Goal: Task Accomplishment & Management: Complete application form

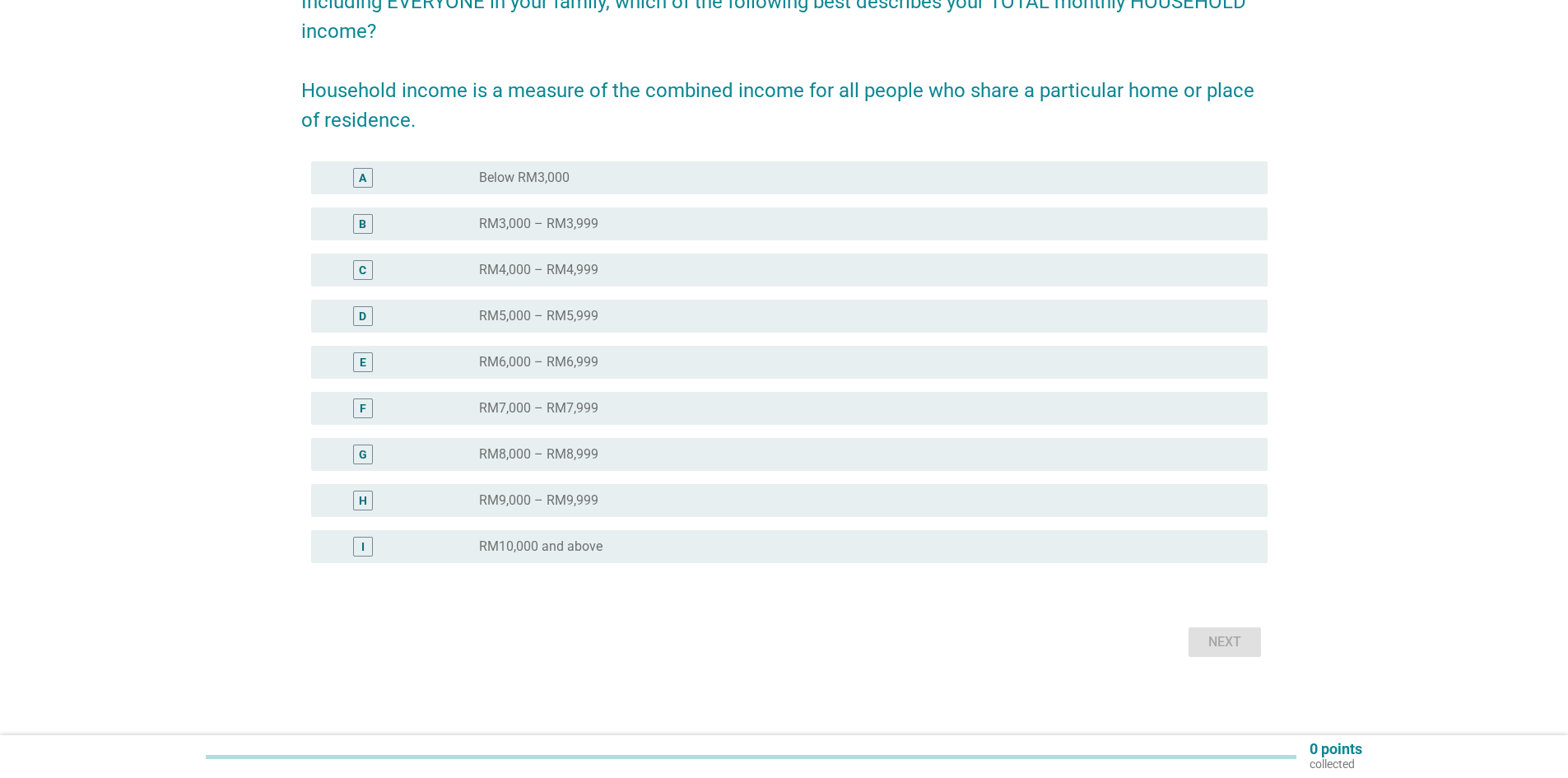
scroll to position [161, 0]
click at [620, 550] on div "radio_button_unchecked RM10,000 and above" at bounding box center [860, 546] width 762 height 17
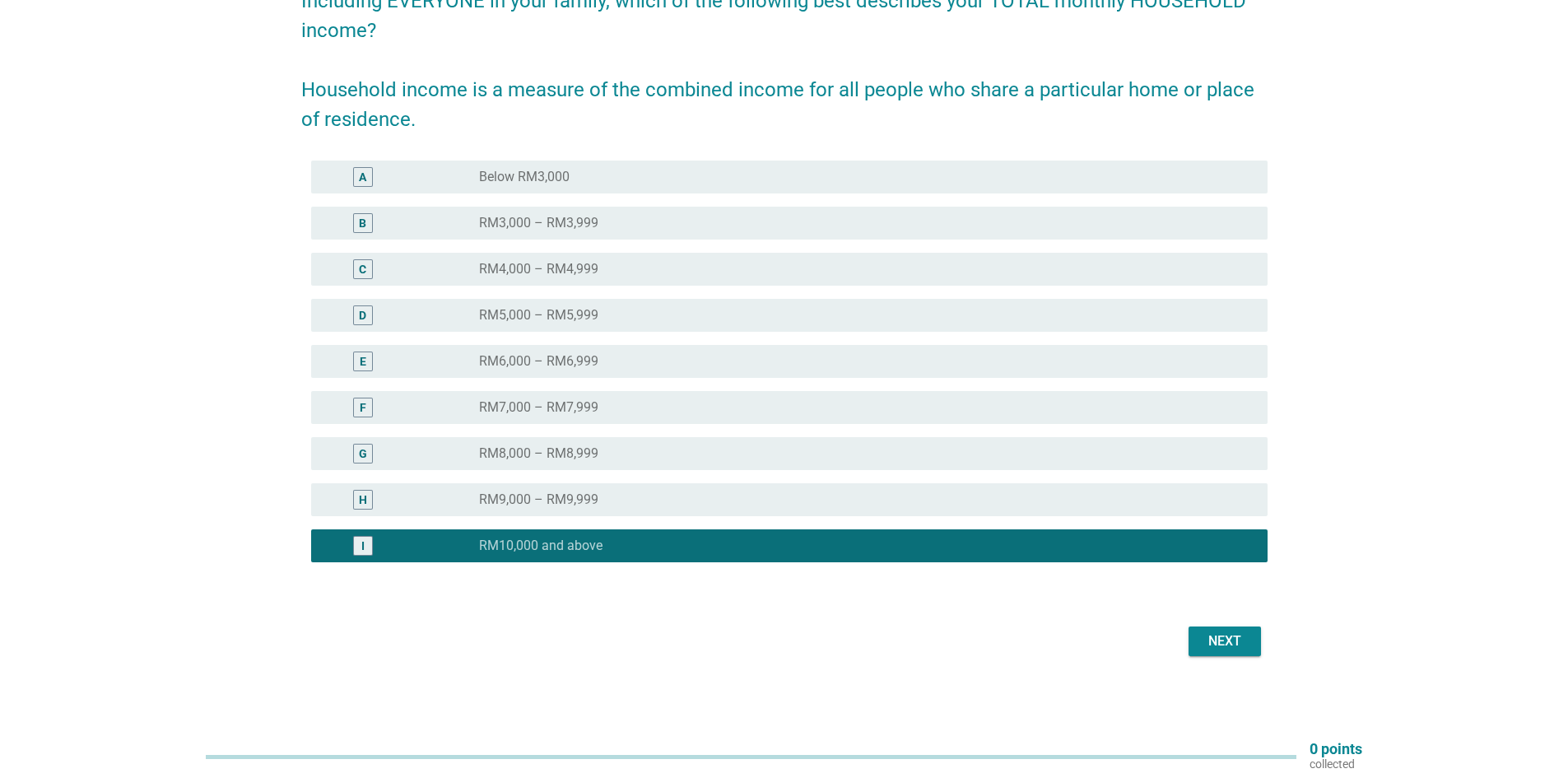
click at [1219, 640] on div "Next" at bounding box center [1224, 641] width 46 height 20
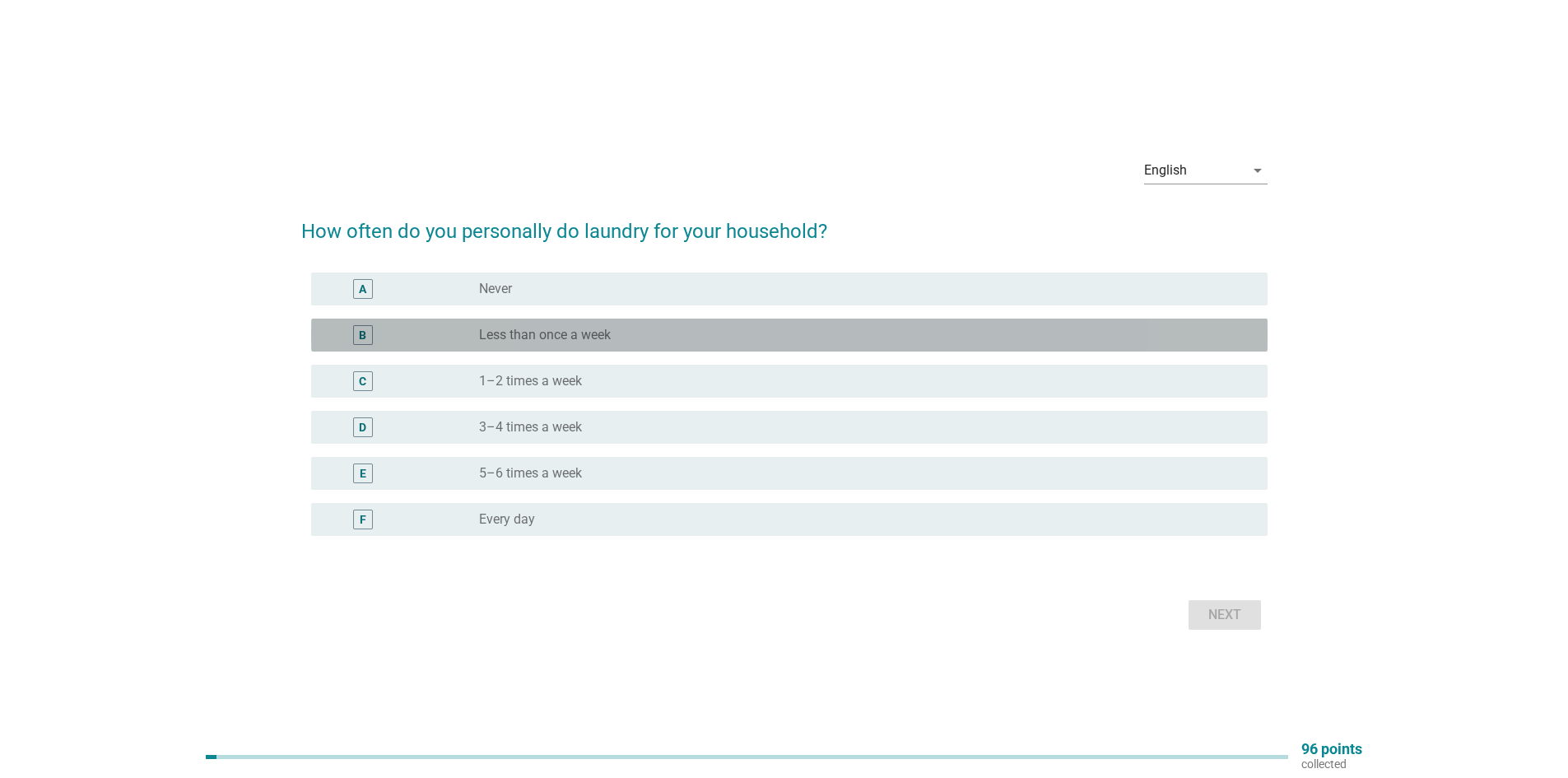
click at [690, 331] on div "radio_button_unchecked Less than once a week" at bounding box center [860, 335] width 762 height 17
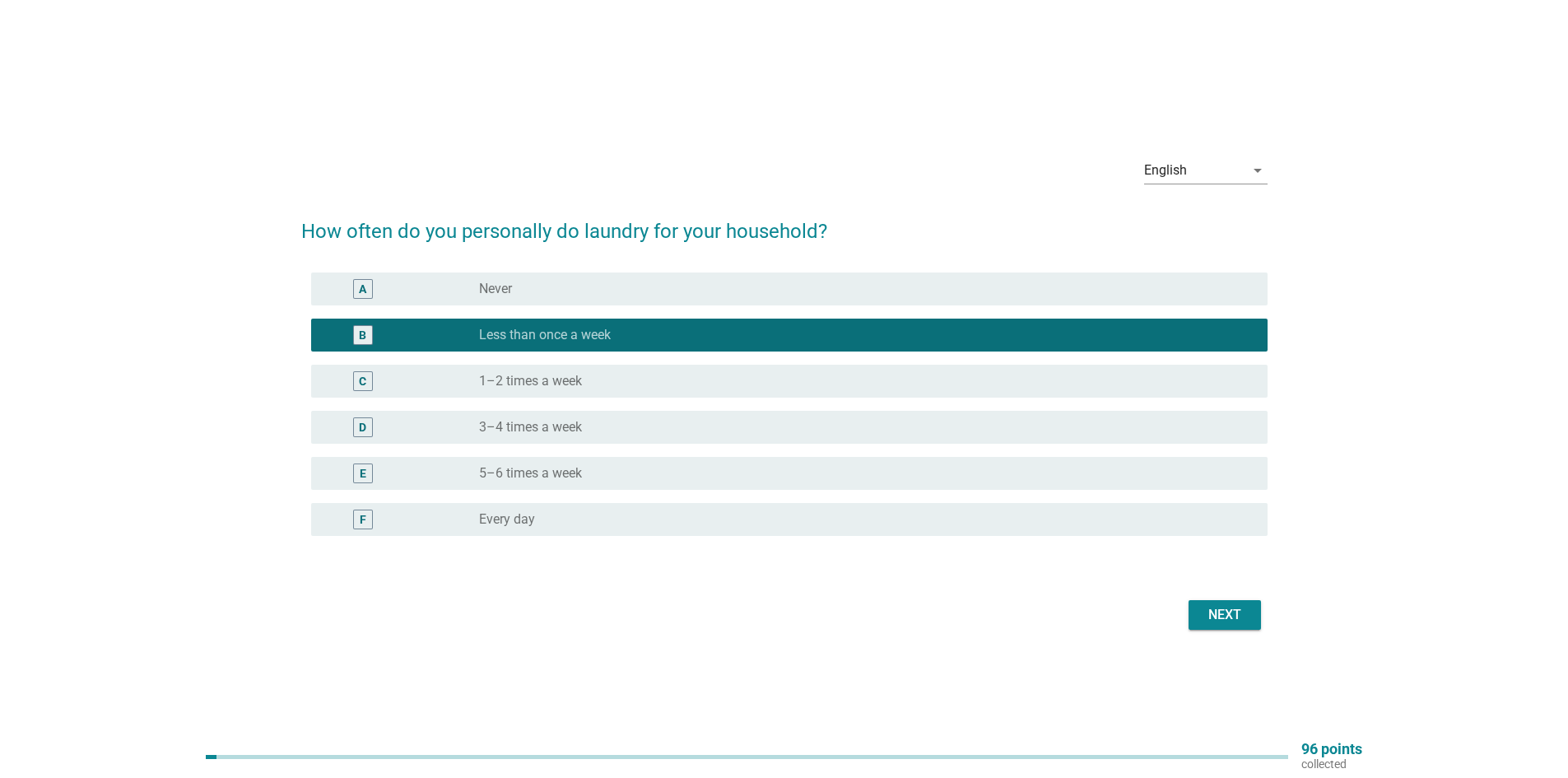
click at [595, 297] on div "radio_button_unchecked Never" at bounding box center [866, 289] width 775 height 20
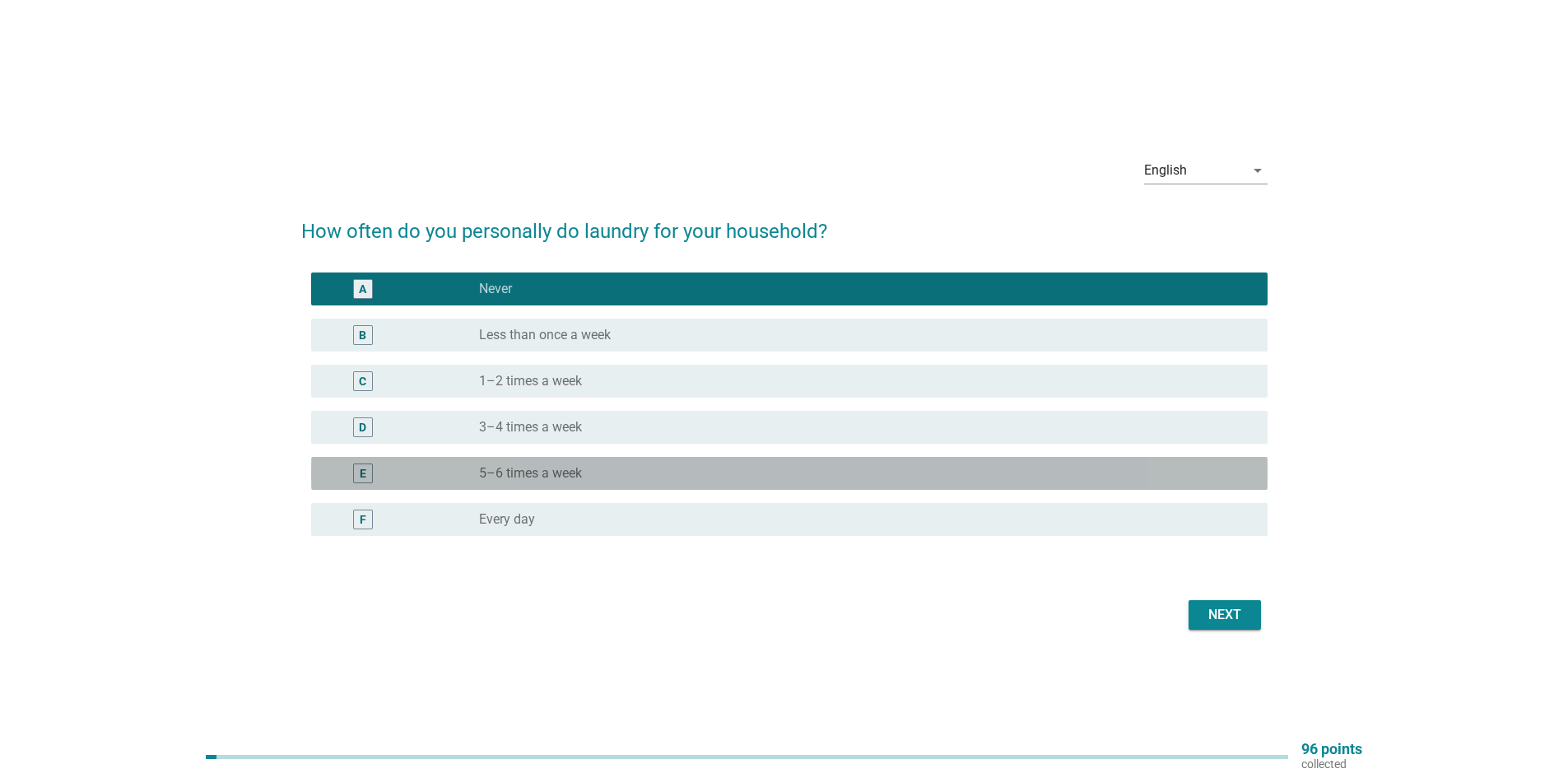
click at [729, 467] on div "radio_button_unchecked 5–6 times a week" at bounding box center [860, 473] width 762 height 17
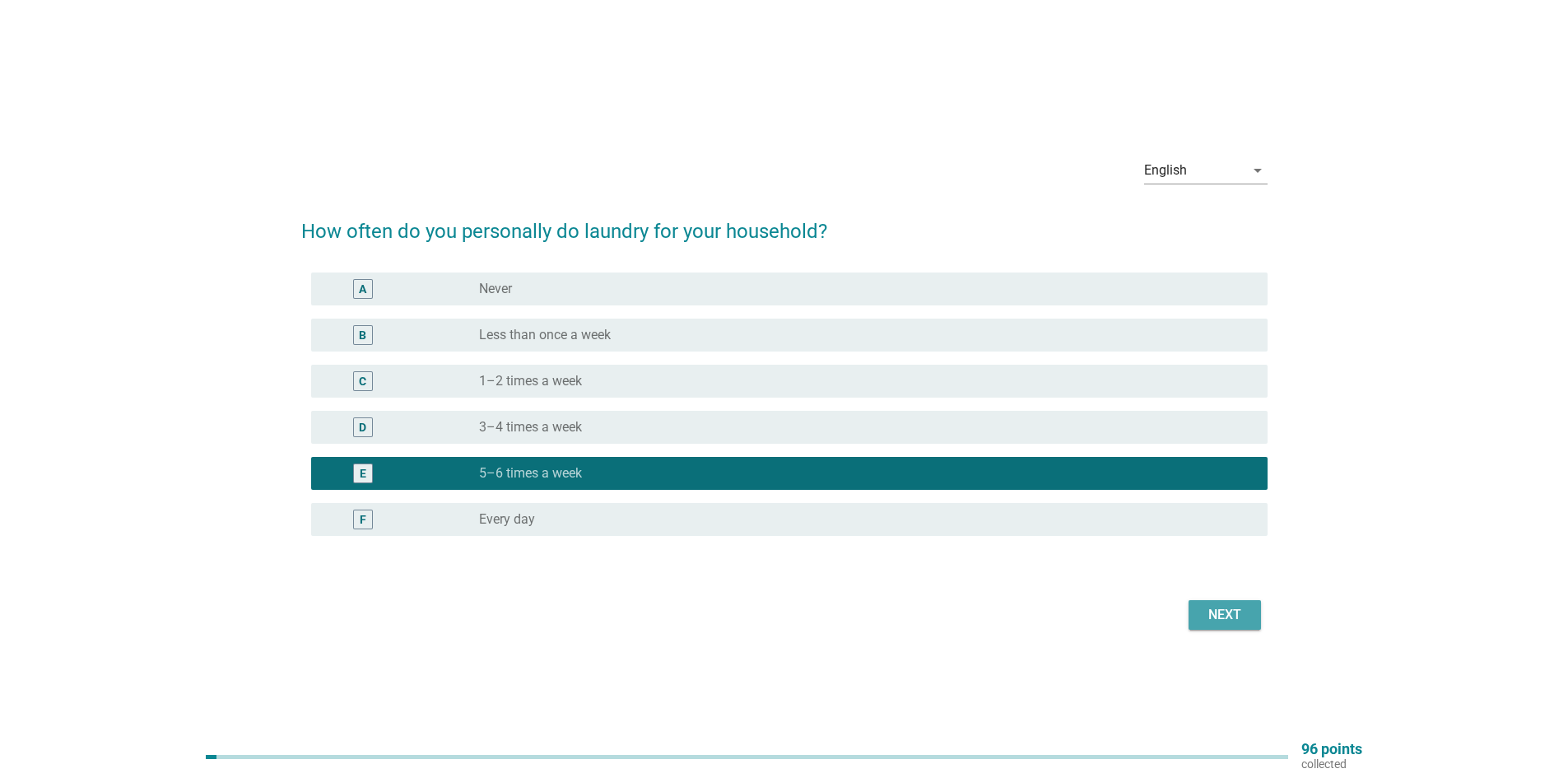
click at [1252, 618] on button "Next" at bounding box center [1224, 615] width 72 height 29
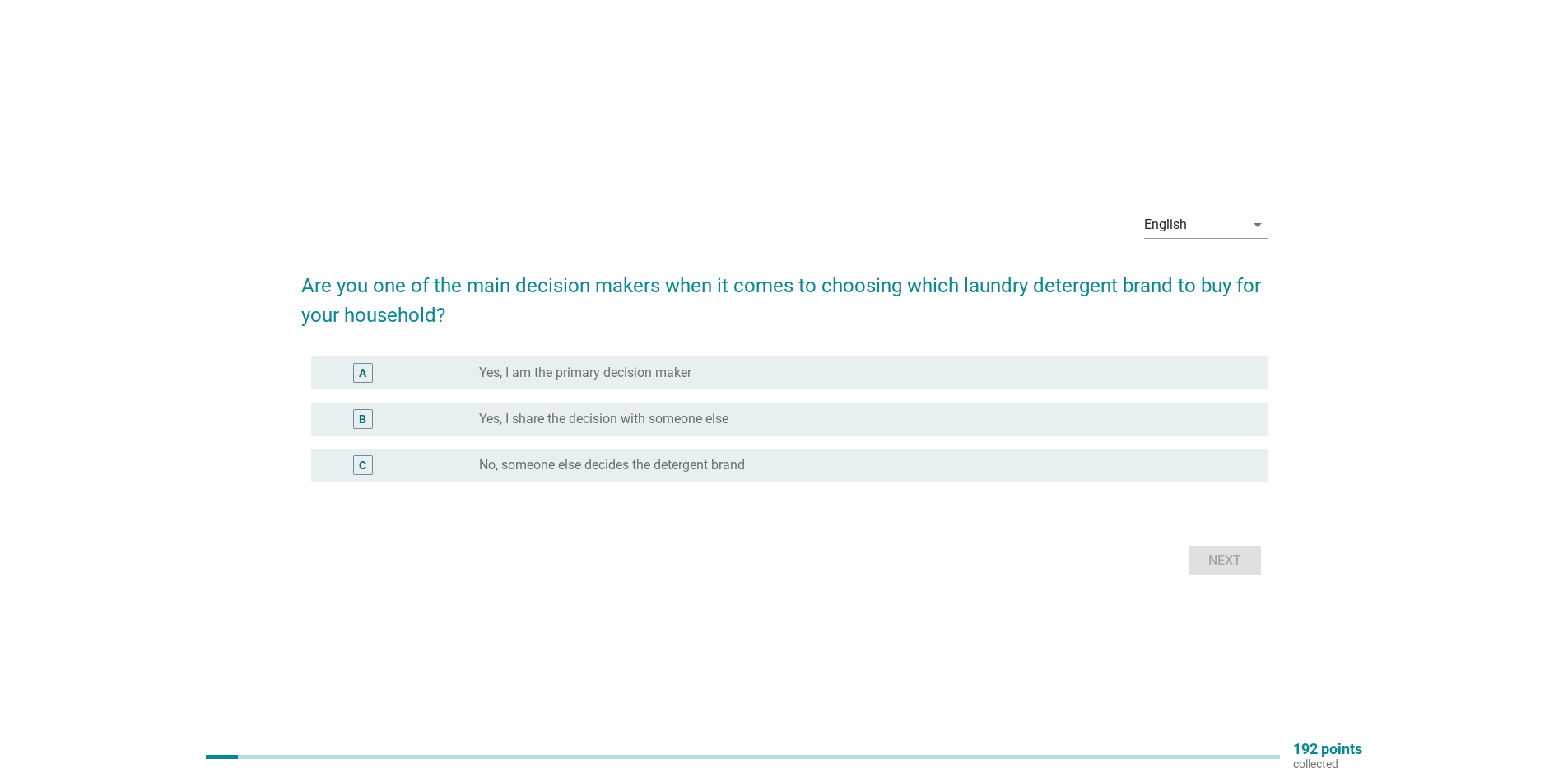
click at [696, 419] on label "Yes, I share the decision with someone else" at bounding box center [604, 419] width 250 height 17
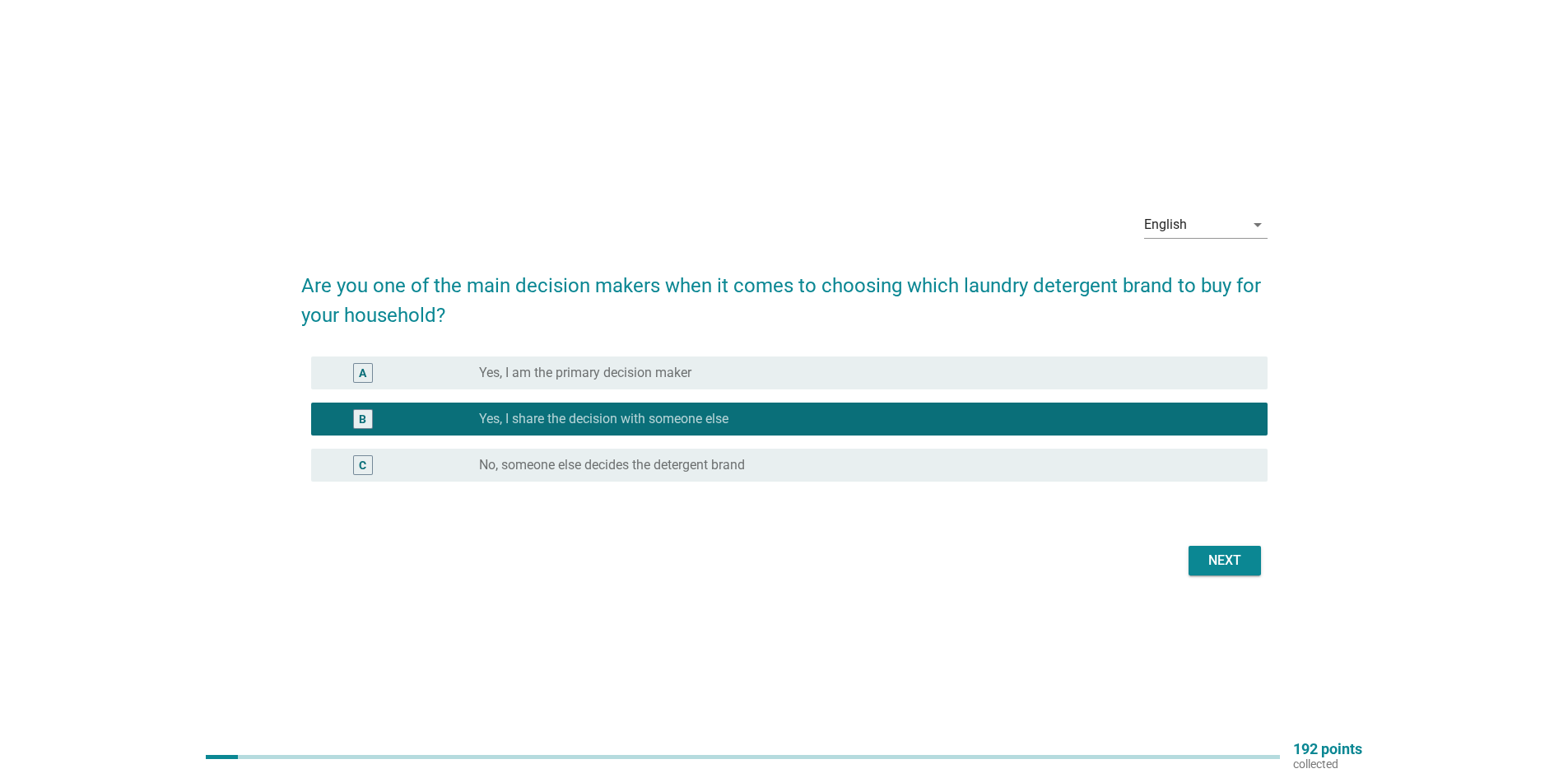
click at [1216, 562] on div "Next" at bounding box center [1224, 561] width 46 height 20
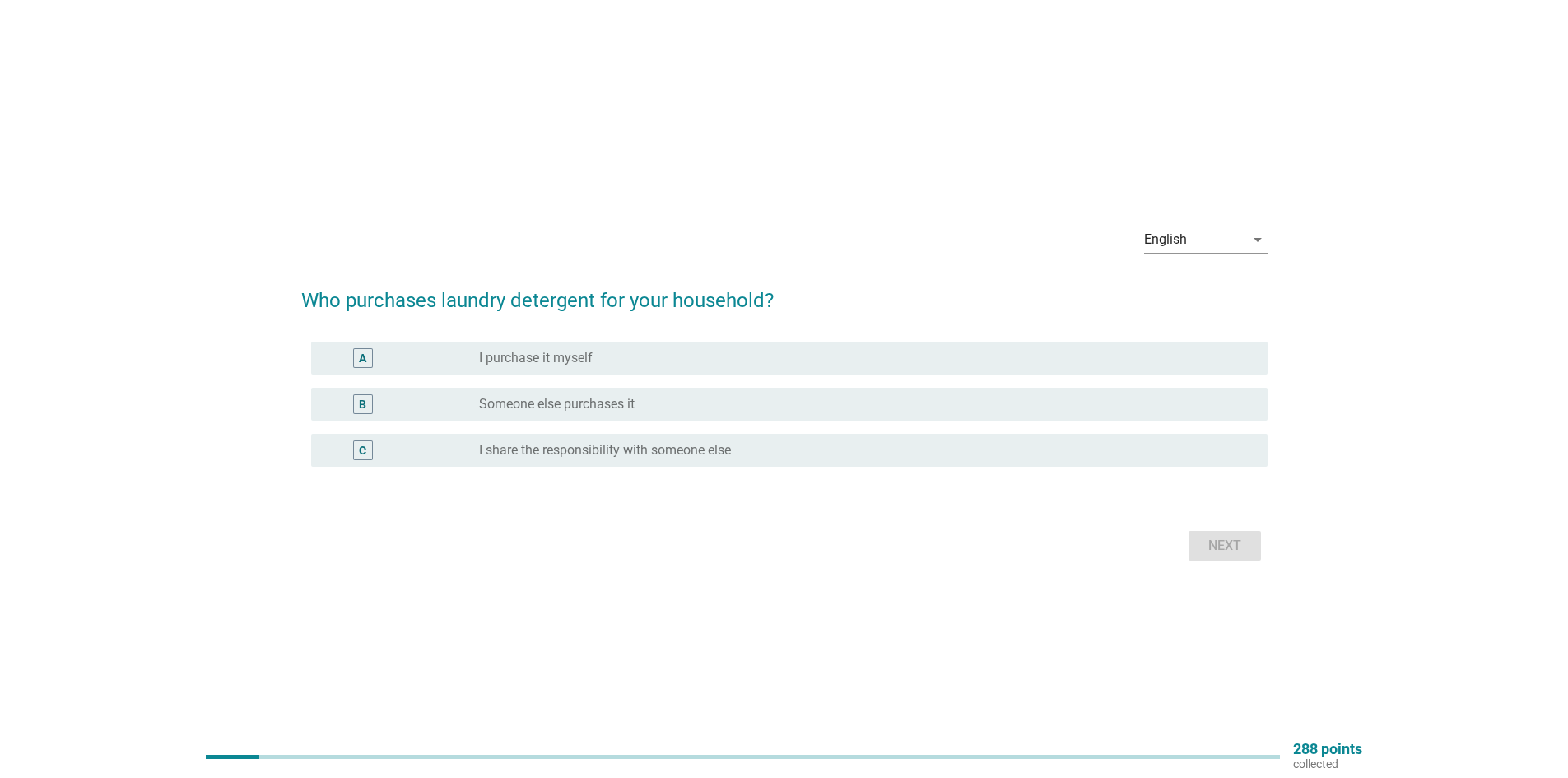
click at [696, 450] on label "I share the responsibility with someone else" at bounding box center [605, 450] width 251 height 17
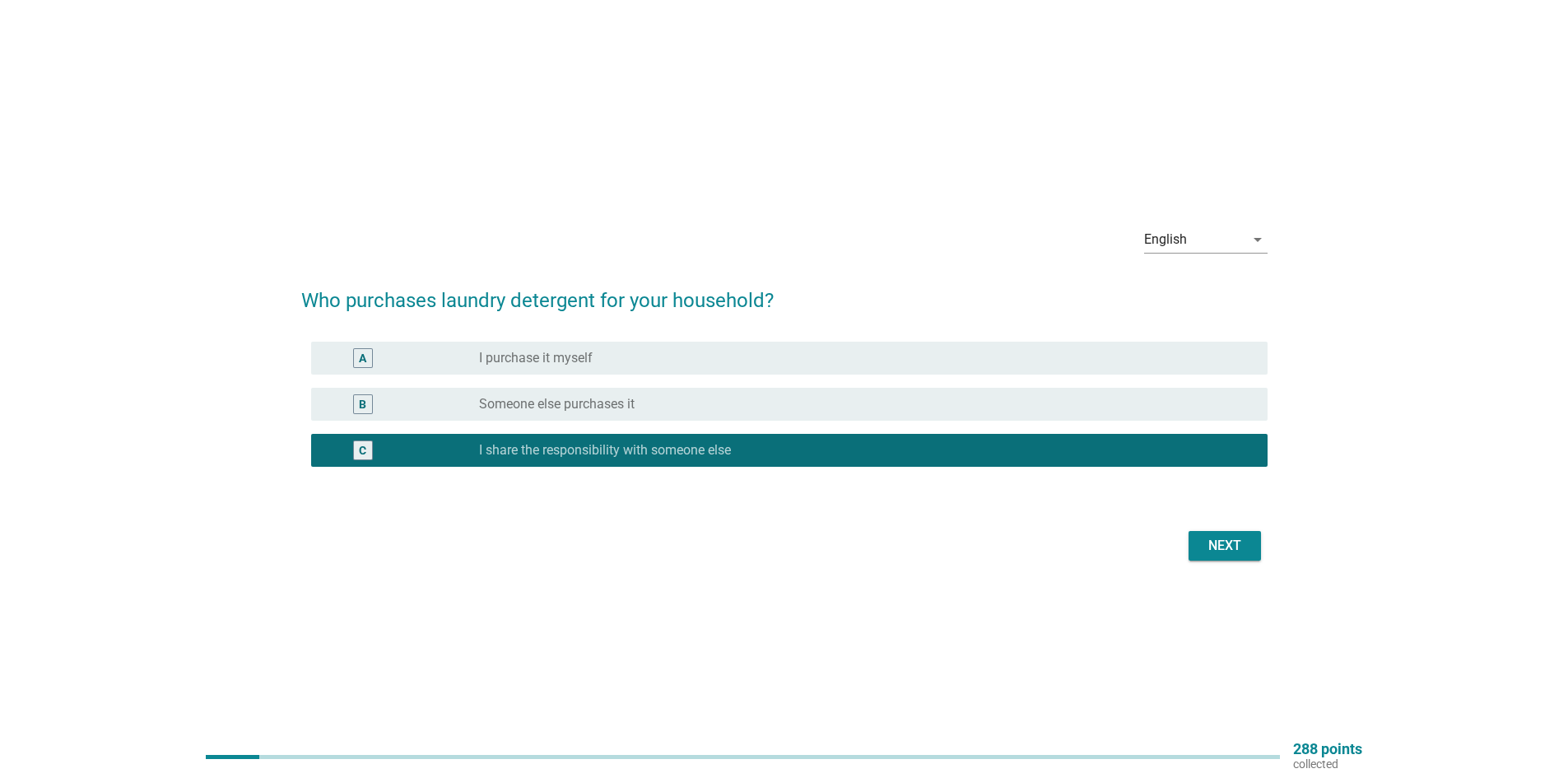
click at [1229, 547] on div "Next" at bounding box center [1224, 546] width 46 height 20
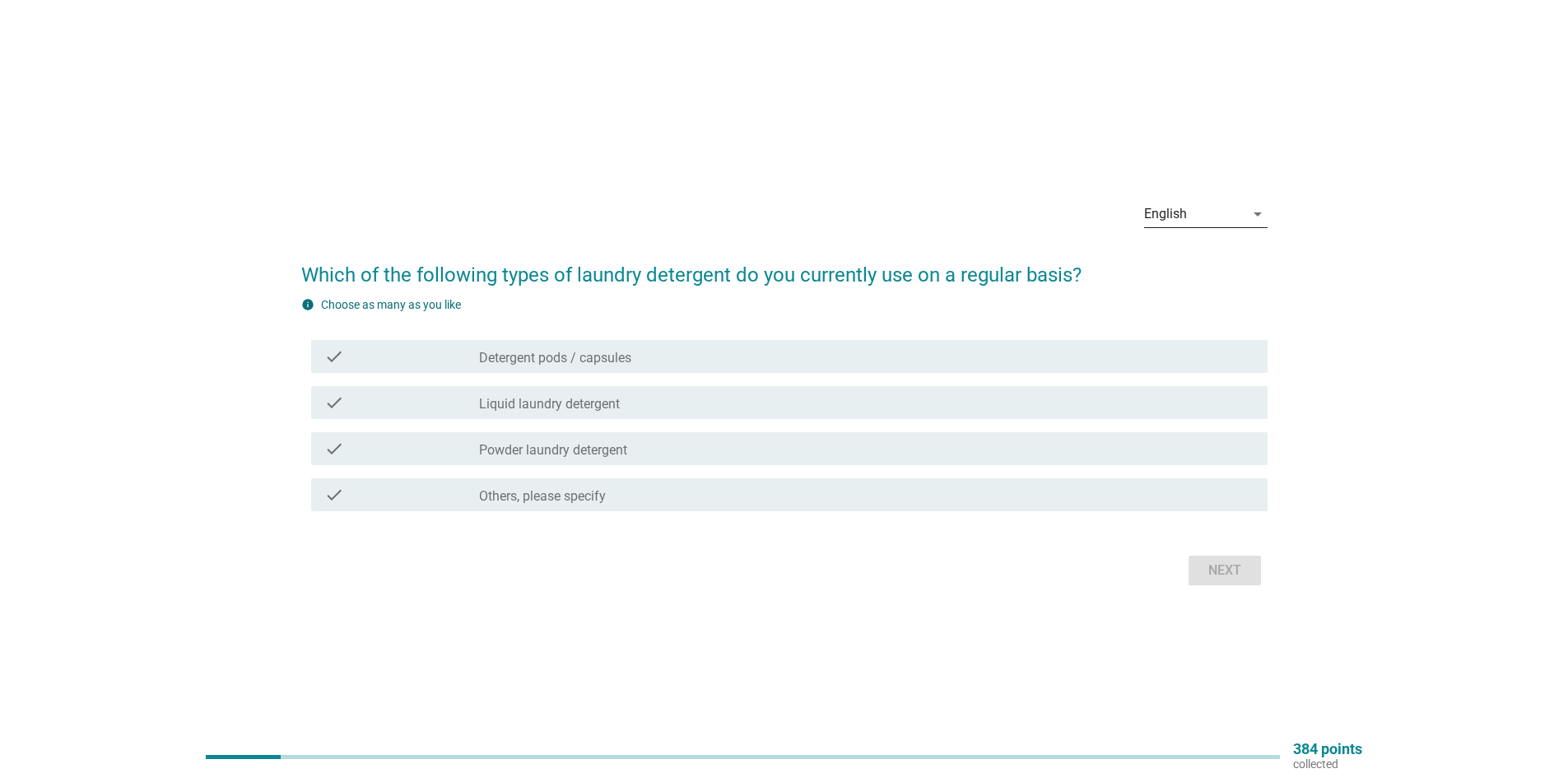
click at [1185, 214] on div "English" at bounding box center [1165, 214] width 43 height 15
click at [1185, 266] on div "Bahasa Melayu" at bounding box center [1205, 267] width 97 height 20
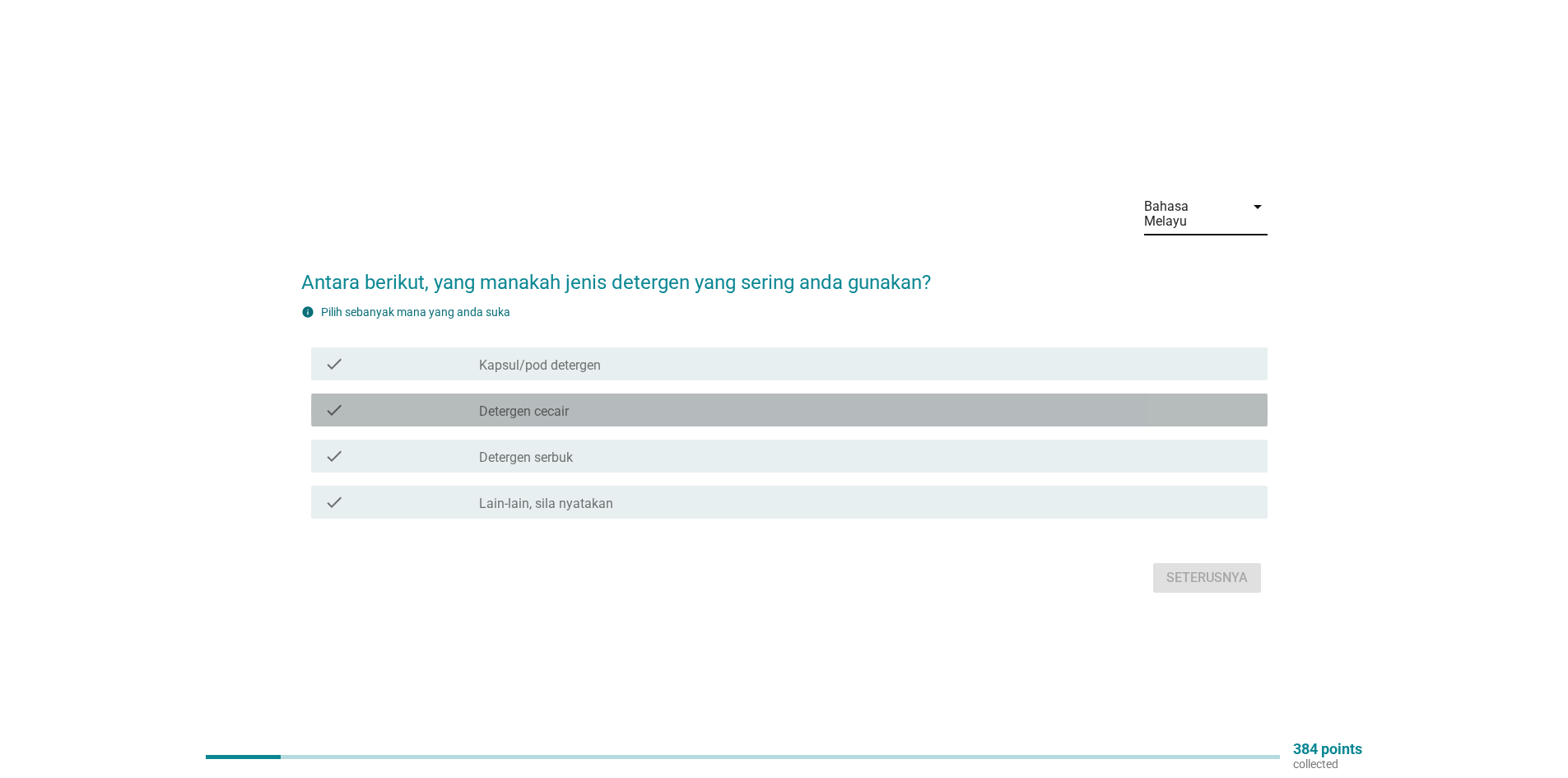
click at [679, 400] on div "check_box_outline_blank Detergen cecair" at bounding box center [866, 410] width 775 height 20
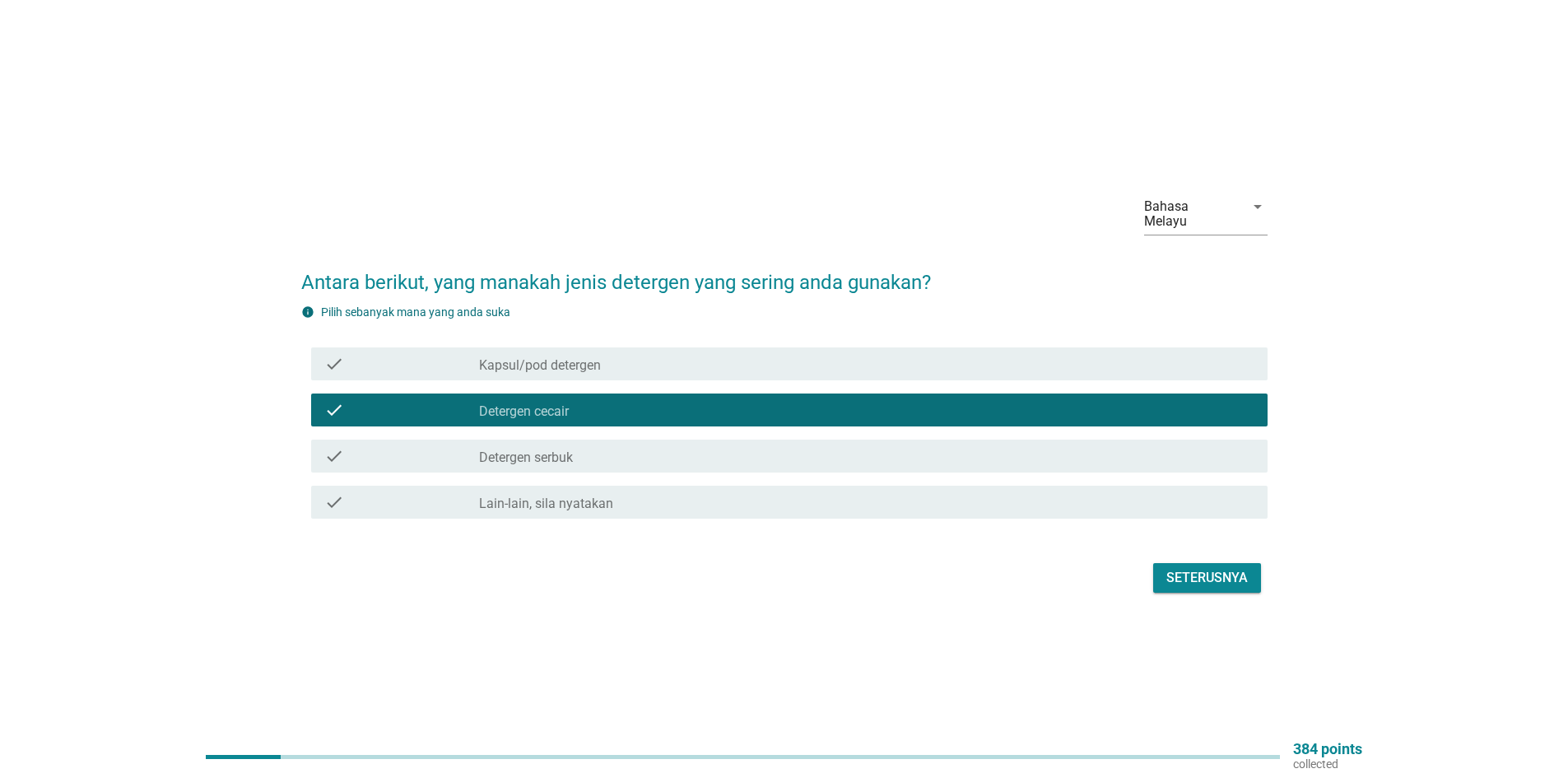
click at [1115, 446] on div "check_box_outline_blank Detergen serbuk" at bounding box center [866, 456] width 775 height 20
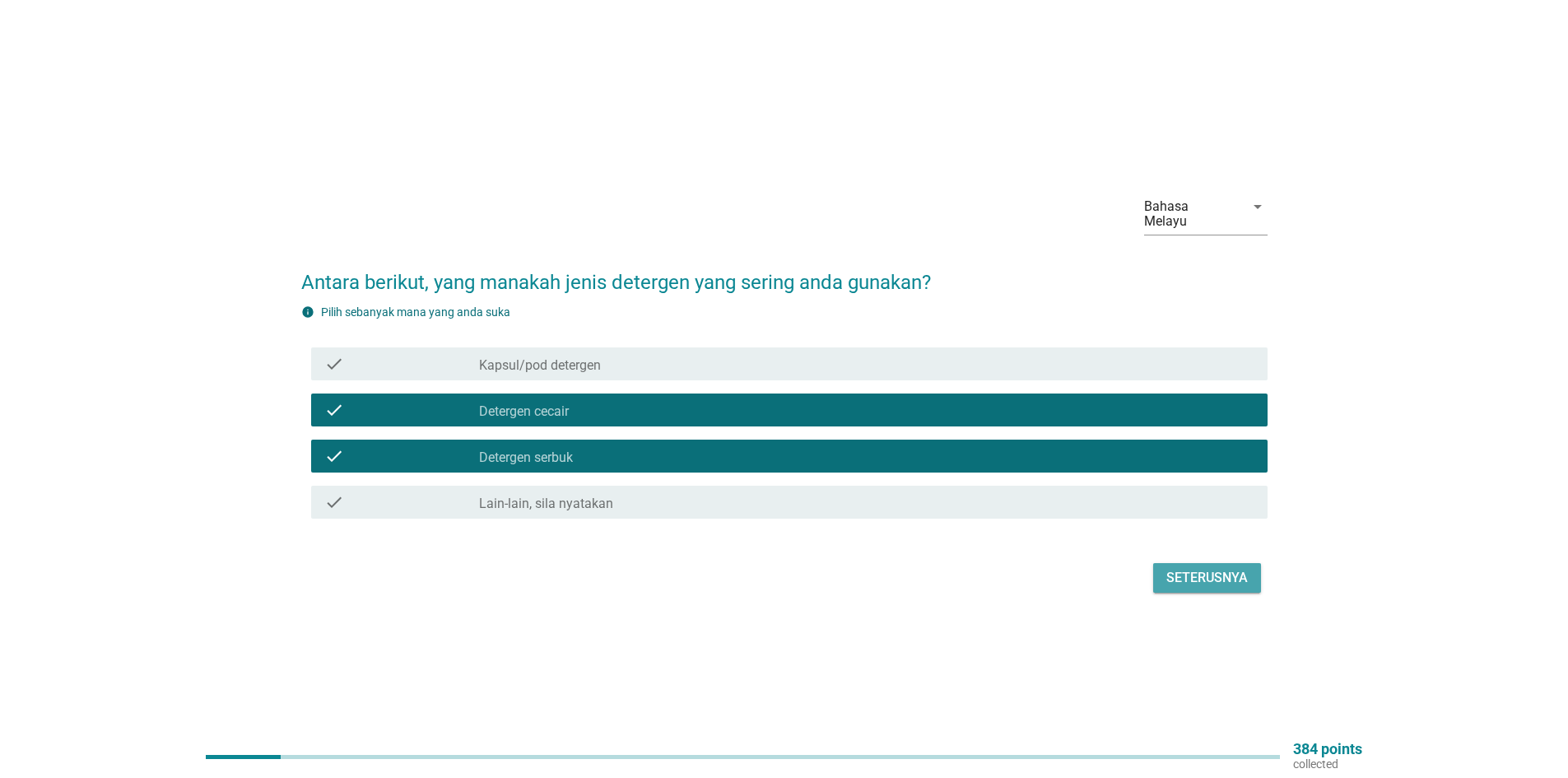
click at [1190, 568] on div "Seterusnya" at bounding box center [1207, 578] width 82 height 20
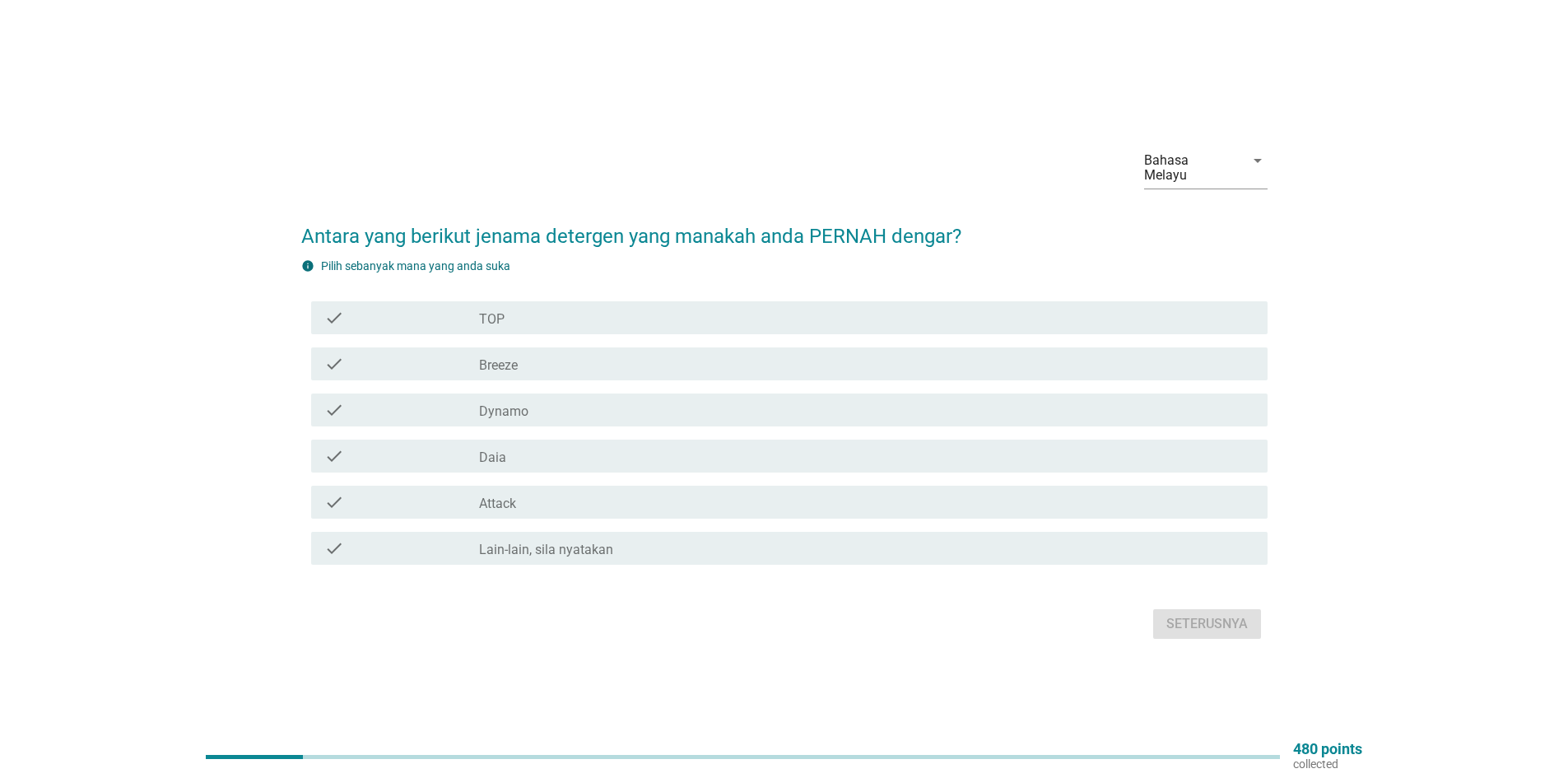
click at [650, 316] on div "check_box_outline_blank TOP" at bounding box center [866, 317] width 775 height 20
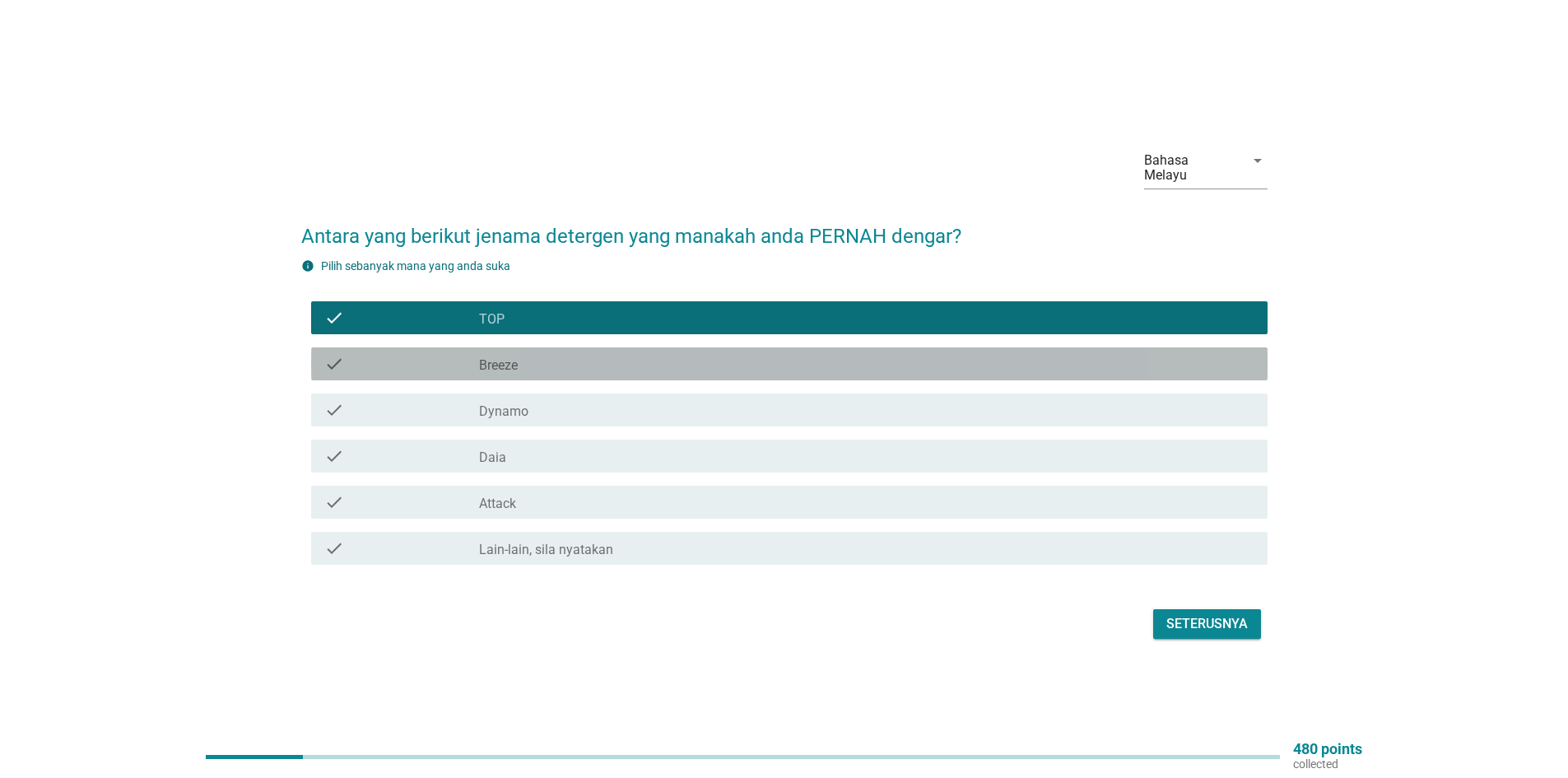
click at [640, 354] on div "check_box_outline_blank Breeze" at bounding box center [866, 364] width 775 height 20
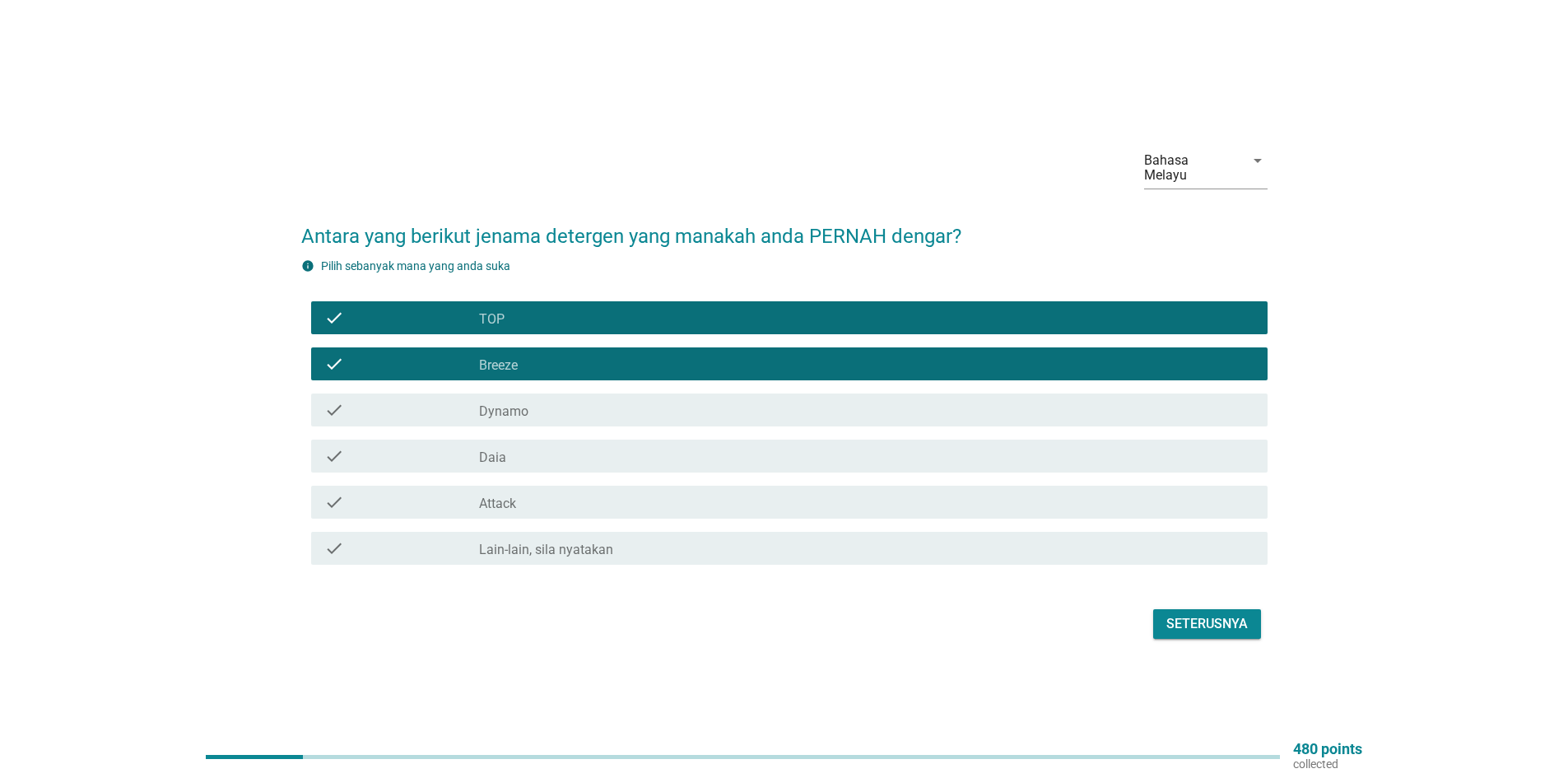
click at [632, 394] on div "check check_box_outline_blank Dynamo" at bounding box center [789, 410] width 956 height 33
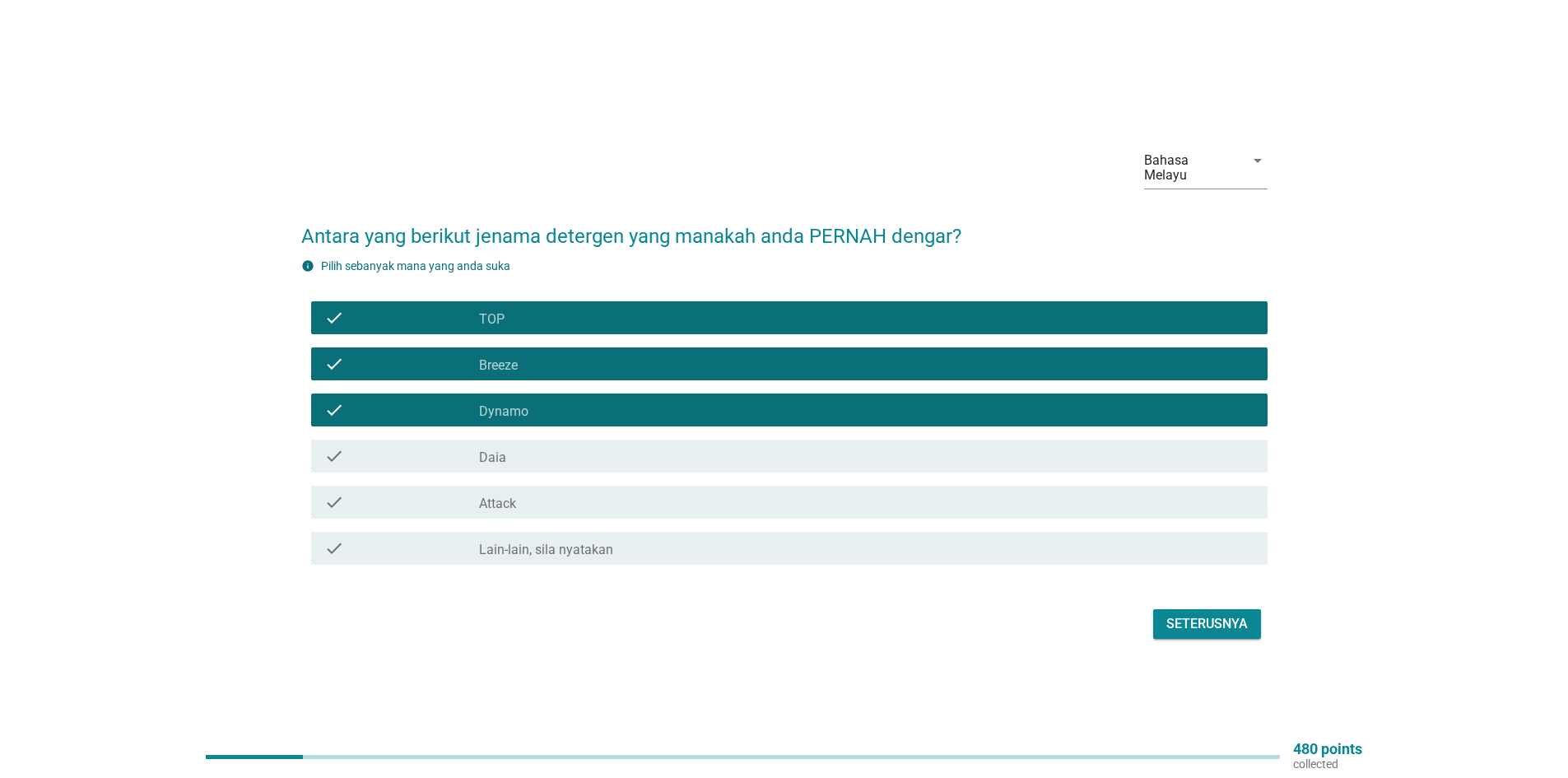
click at [623, 446] on div "check_box_outline_blank Daia" at bounding box center [866, 456] width 775 height 20
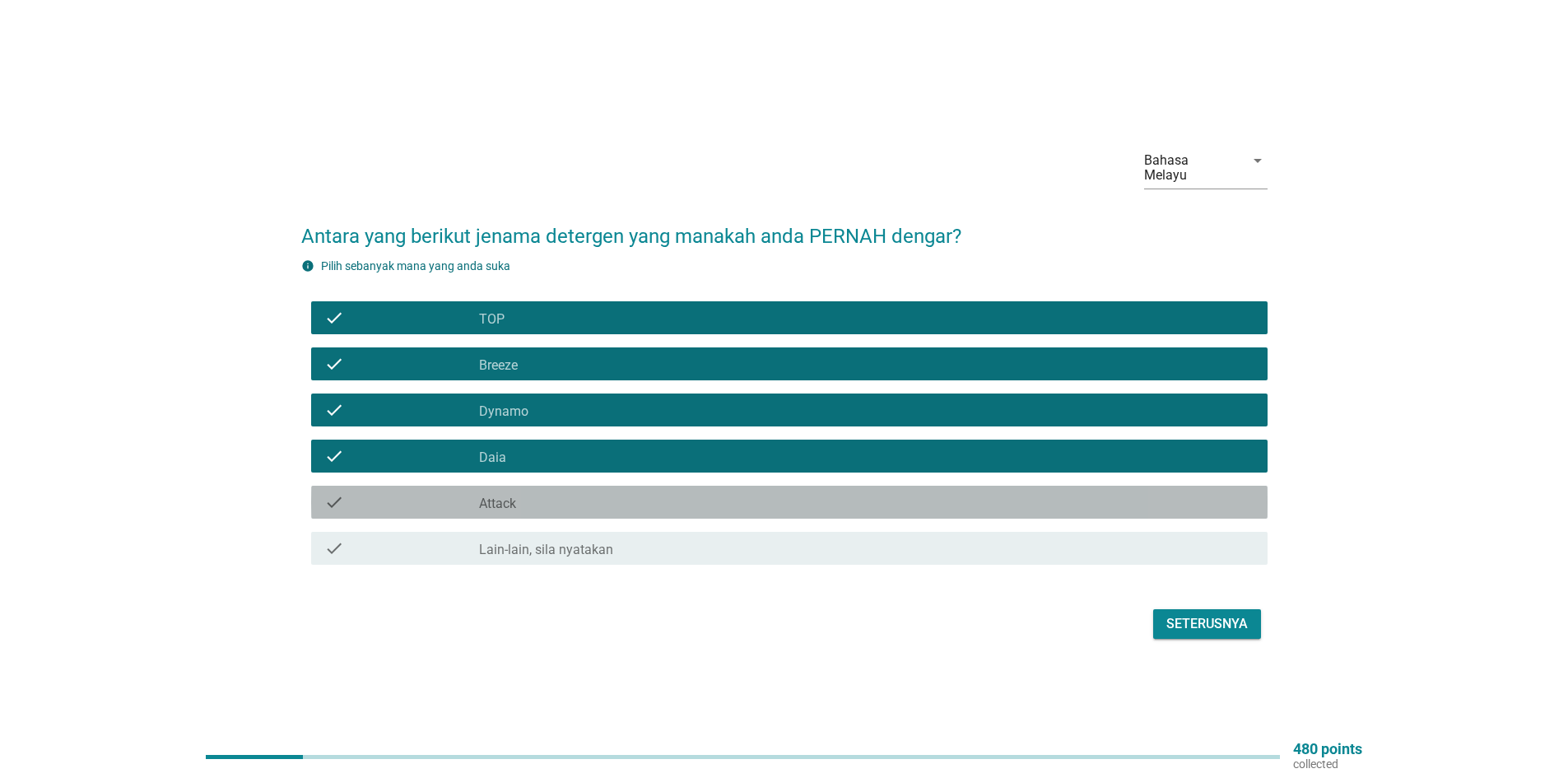
click at [626, 492] on div "check_box_outline_blank Attack" at bounding box center [866, 502] width 775 height 20
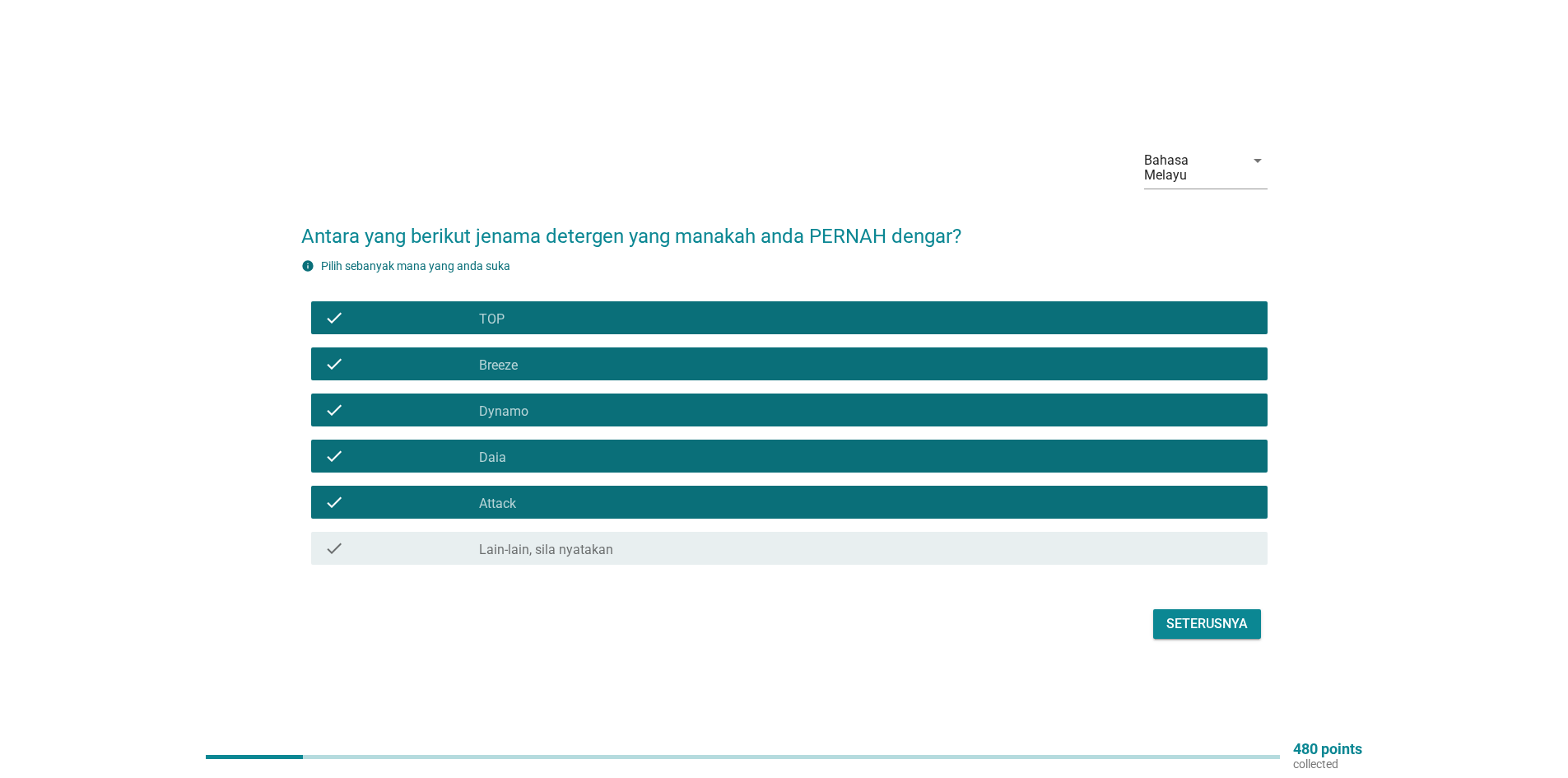
click at [973, 485] on div "check check_box_outline_blank Attack" at bounding box center [789, 502] width 956 height 33
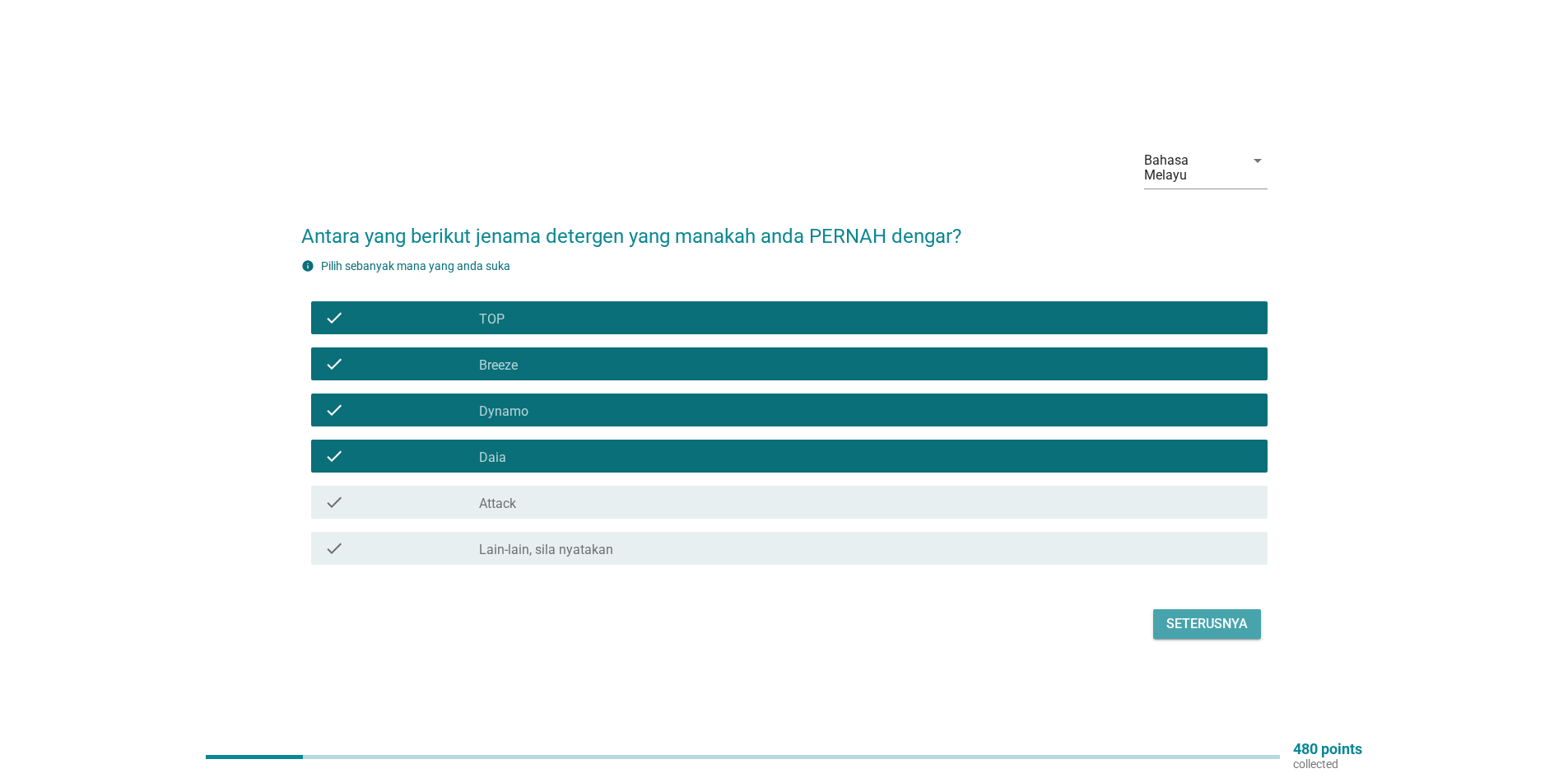
click at [1195, 614] on div "Seterusnya" at bounding box center [1207, 624] width 82 height 20
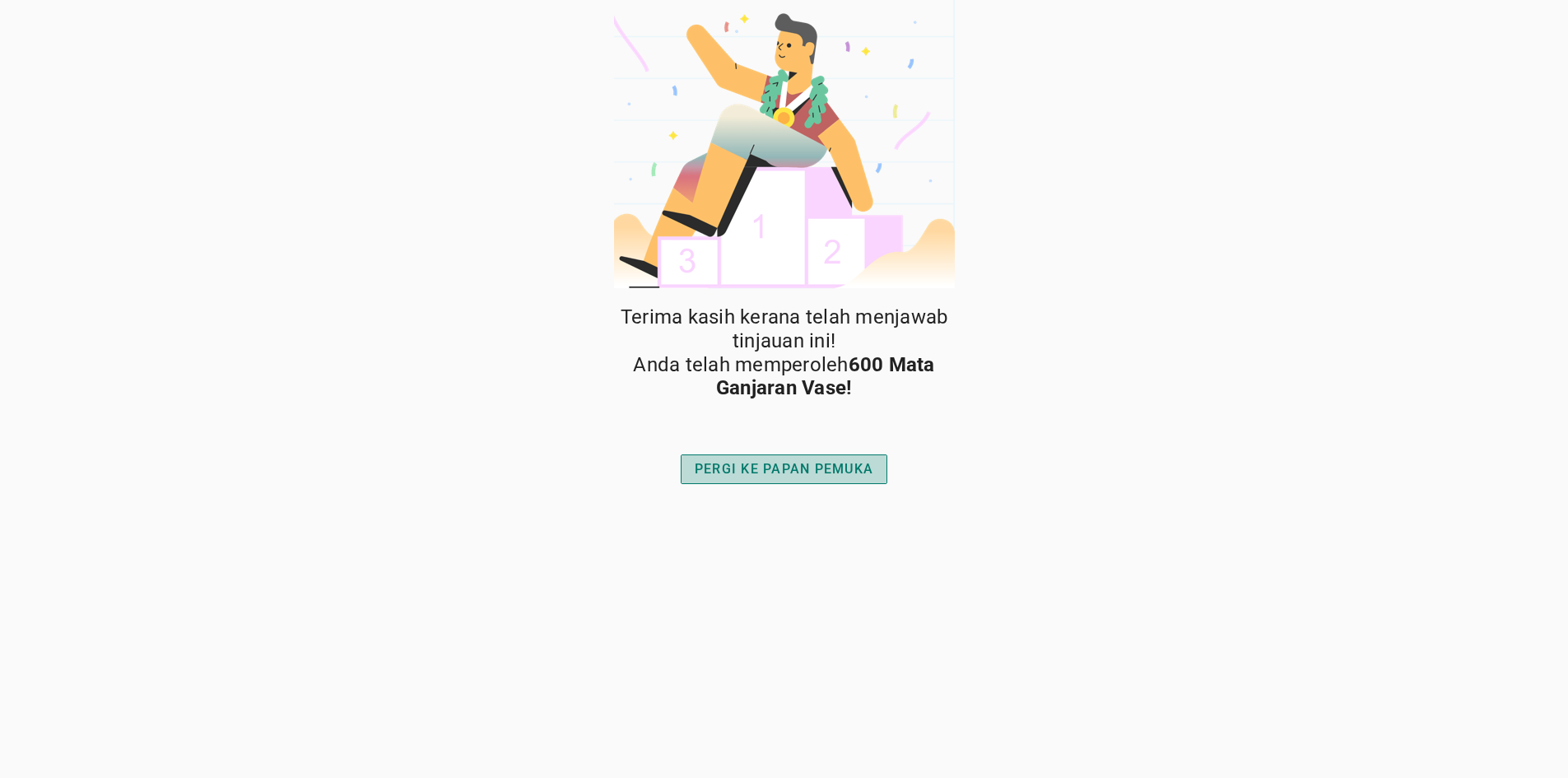
click at [824, 465] on div "PERGI KE PAPAN PEMUKA" at bounding box center [784, 469] width 179 height 20
